Goal: Transaction & Acquisition: Book appointment/travel/reservation

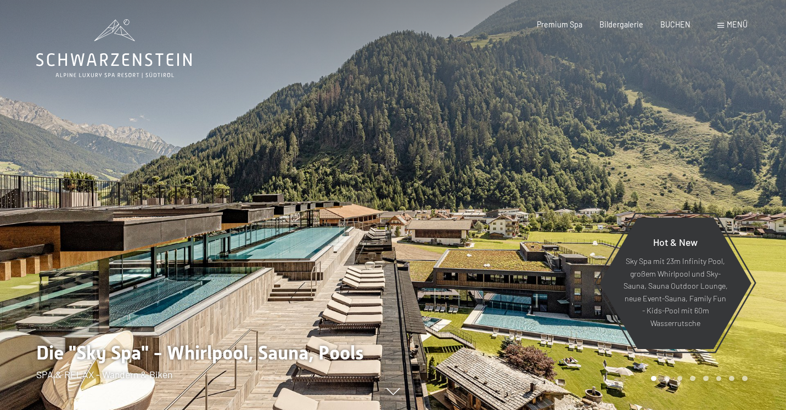
click at [723, 23] on div "Menü" at bounding box center [732, 24] width 30 height 11
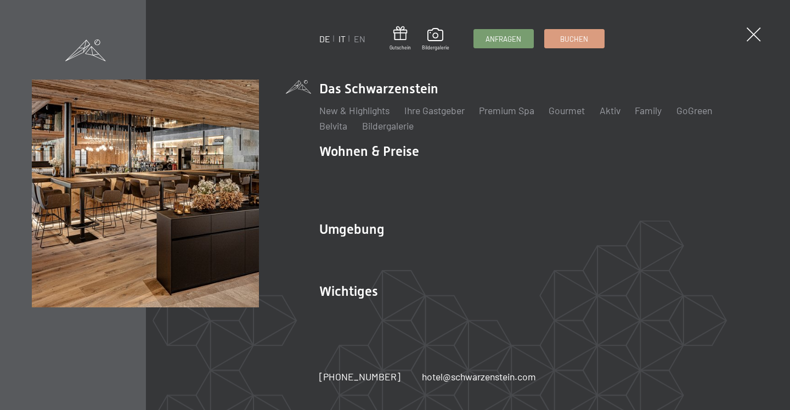
click at [343, 42] on link "IT" at bounding box center [342, 38] width 7 height 10
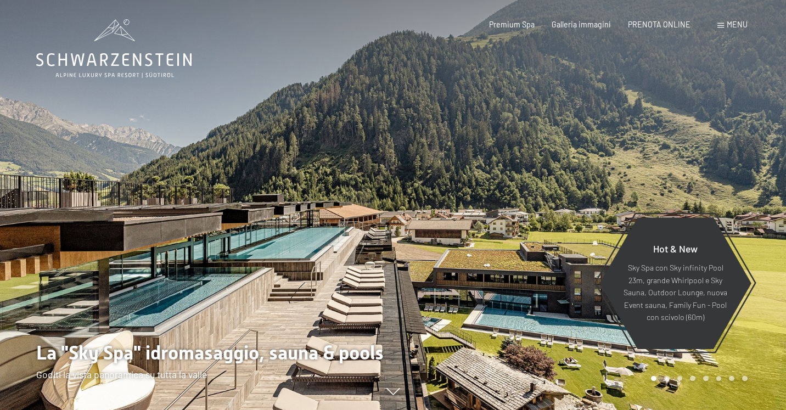
click at [720, 28] on span at bounding box center [720, 25] width 7 height 5
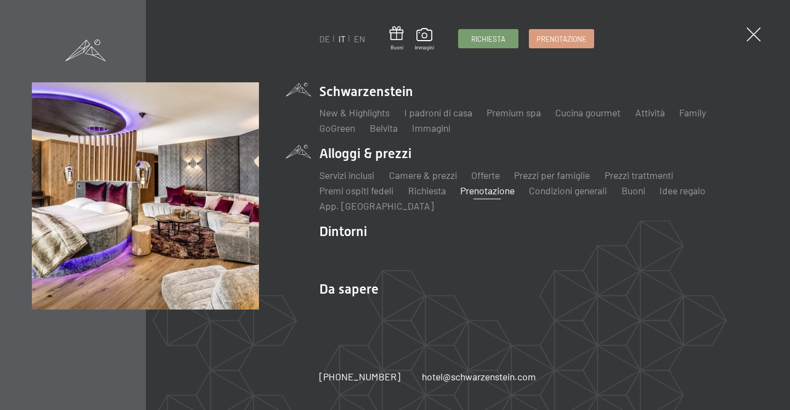
click at [496, 193] on link "Prenotazione" at bounding box center [487, 190] width 54 height 12
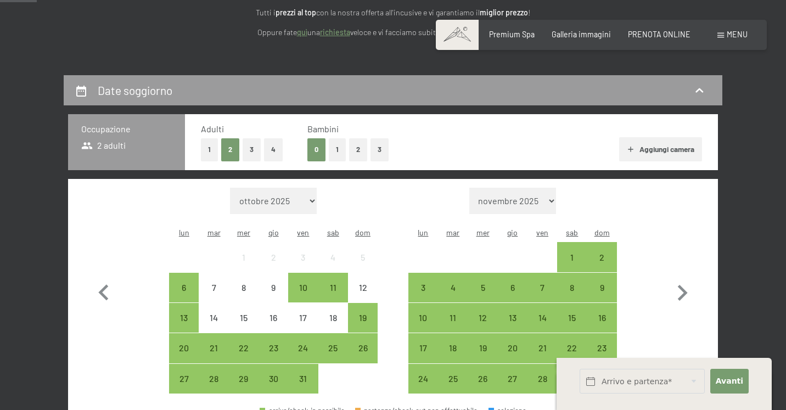
scroll to position [176, 0]
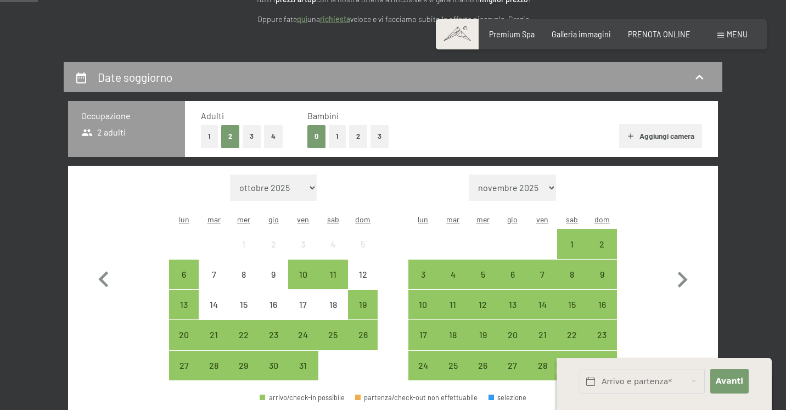
click at [253, 140] on button "3" at bounding box center [252, 136] width 18 height 23
click at [337, 136] on button "1" at bounding box center [337, 136] width 17 height 23
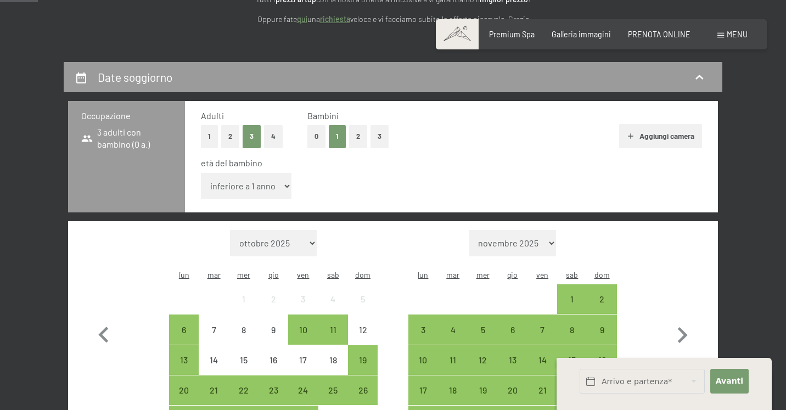
select select "11"
click at [686, 319] on icon "button" at bounding box center [682, 335] width 32 height 32
select select "[DATE]"
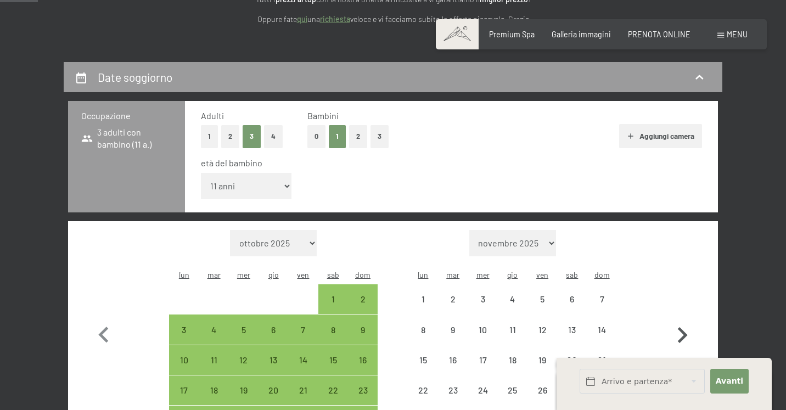
click at [686, 319] on icon "button" at bounding box center [682, 335] width 32 height 32
select select "[DATE]"
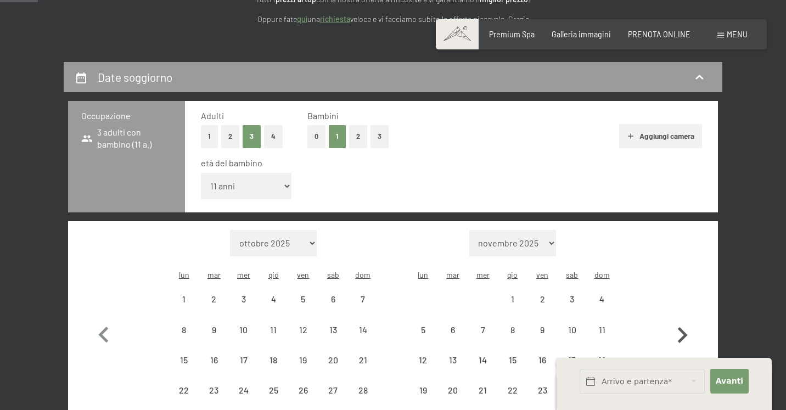
select select "[DATE]"
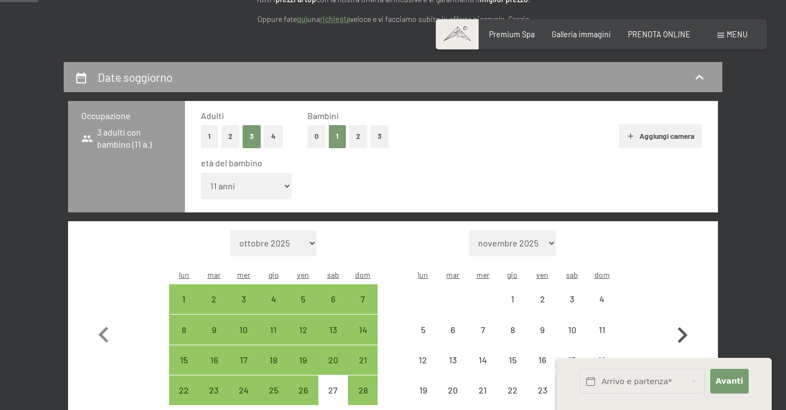
select select "[DATE]"
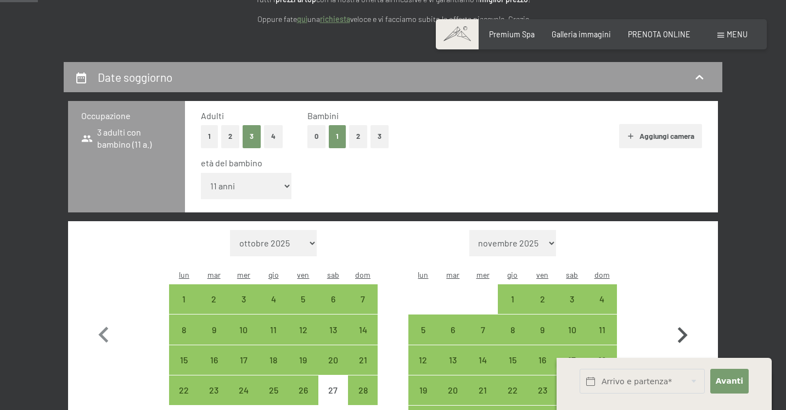
click at [682, 319] on icon "button" at bounding box center [682, 335] width 32 height 32
select select "[DATE]"
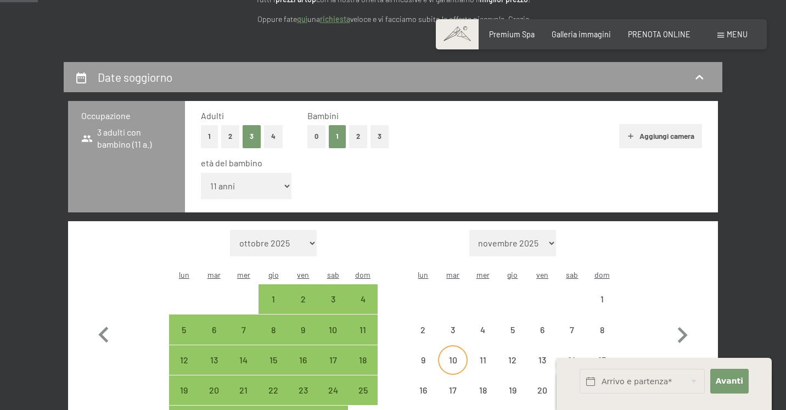
select select "[DATE]"
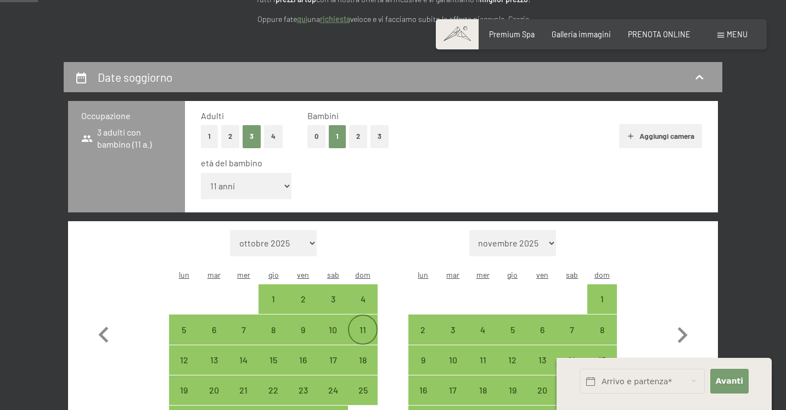
click at [373, 325] on div "11" at bounding box center [362, 338] width 27 height 27
select select "[DATE]"
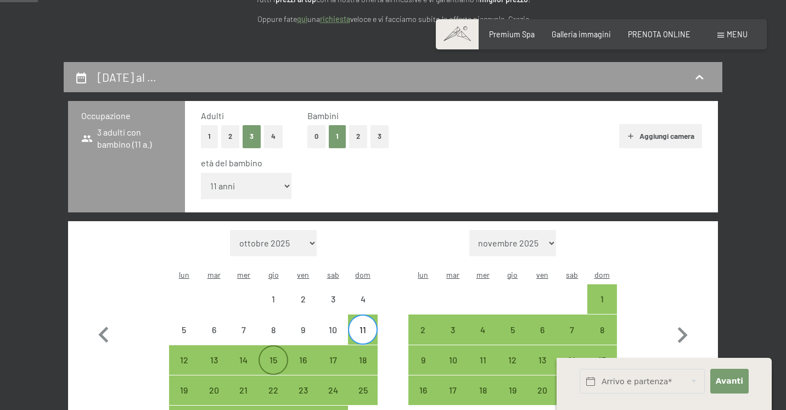
click at [278, 356] on div "15" at bounding box center [273, 369] width 27 height 27
select select "[DATE]"
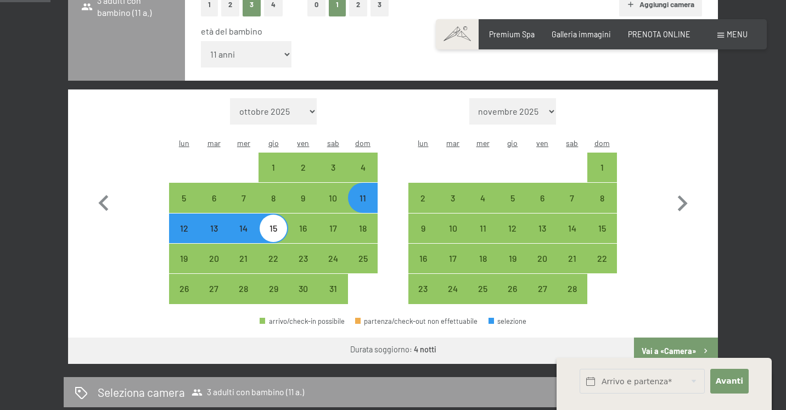
scroll to position [315, 0]
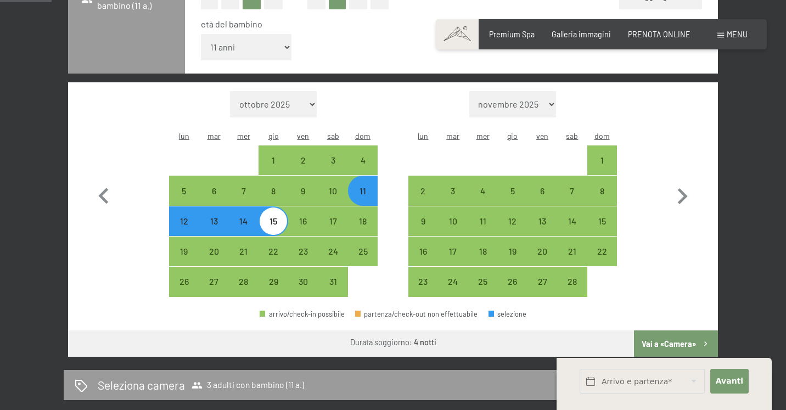
click at [667, 330] on button "Vai a «Camera»" at bounding box center [676, 343] width 84 height 26
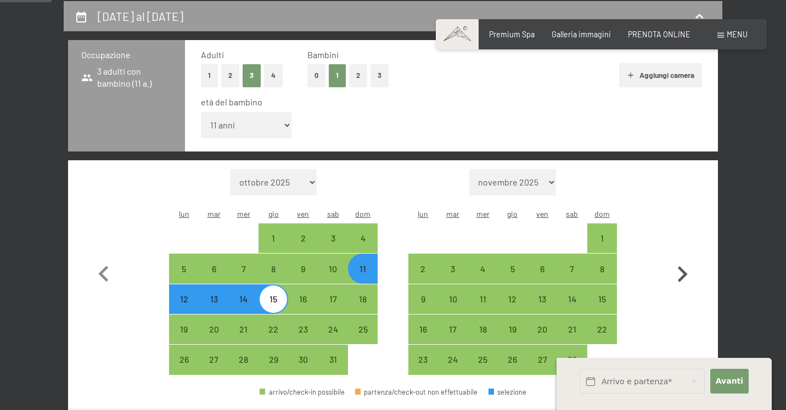
select select "[DATE]"
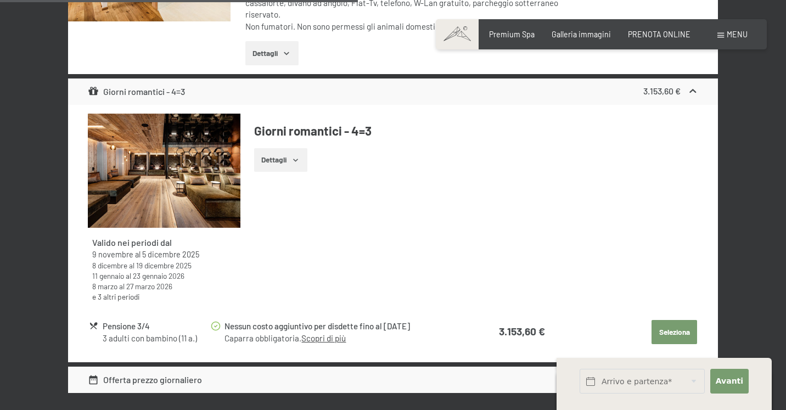
scroll to position [2016, 0]
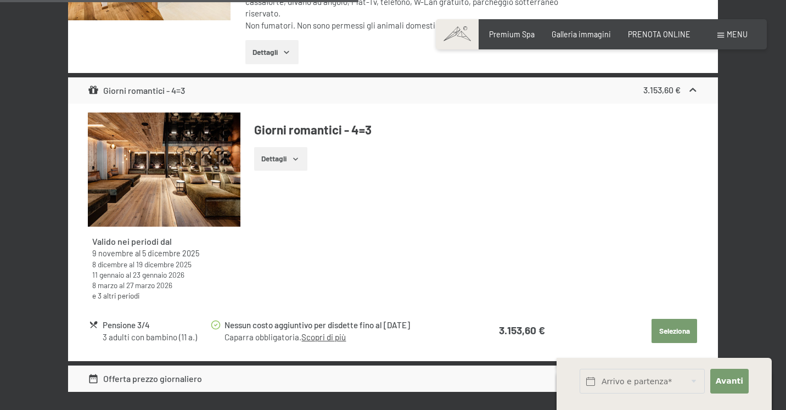
click at [672, 319] on button "Seleziona" at bounding box center [674, 331] width 46 height 24
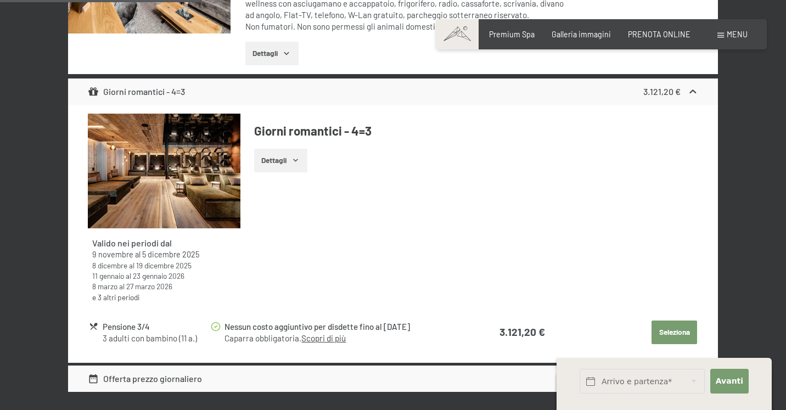
scroll to position [792, 0]
